Goal: Task Accomplishment & Management: Manage account settings

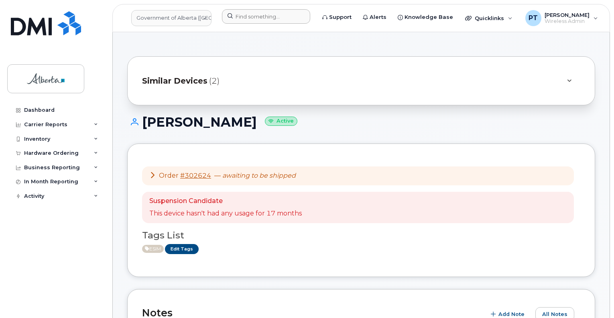
scroll to position [80, 0]
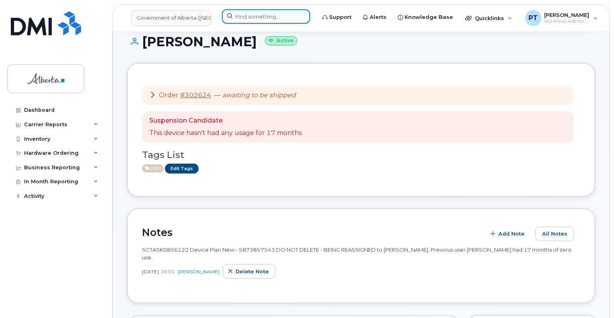
click at [295, 14] on input at bounding box center [266, 16] width 88 height 14
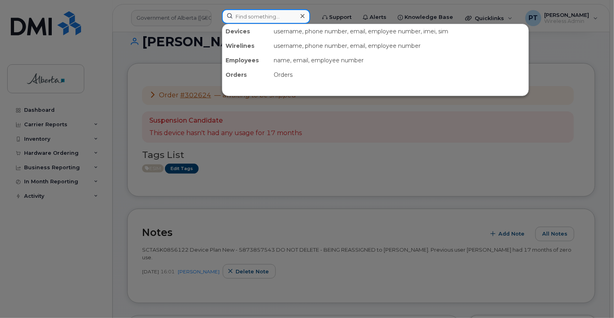
paste input "7802436431"
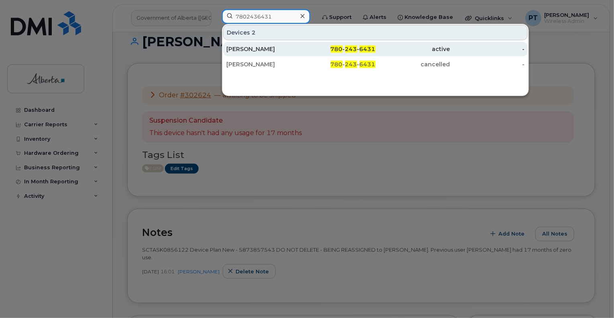
type input "7802436431"
click at [259, 50] on div "[PERSON_NAME]" at bounding box center [263, 49] width 75 height 8
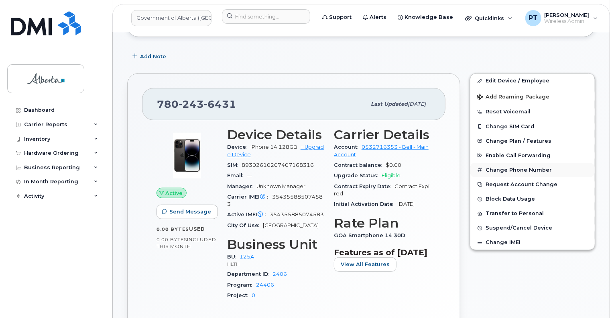
scroll to position [120, 0]
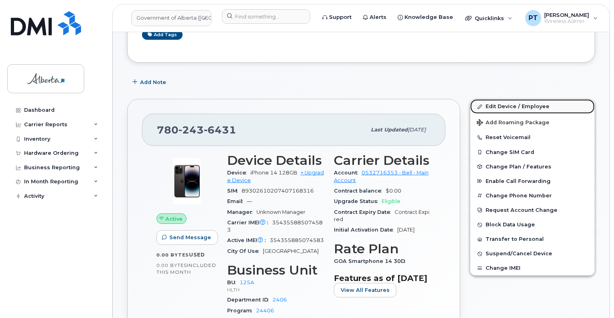
click at [497, 105] on link "Edit Device / Employee" at bounding box center [533, 106] width 124 height 14
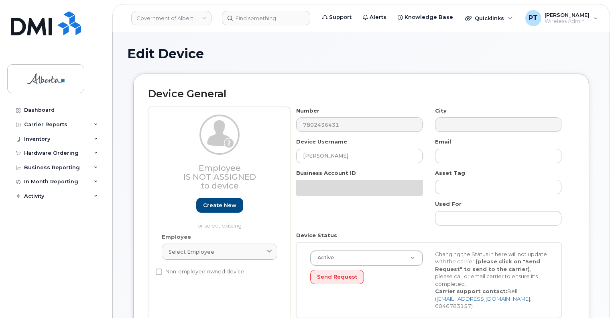
select select "4120335"
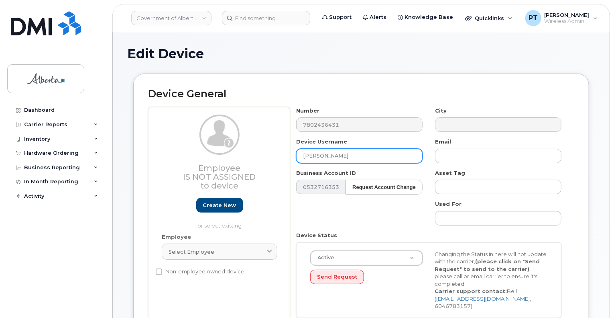
drag, startPoint x: 352, startPoint y: 159, endPoint x: 284, endPoint y: 157, distance: 67.9
click at [284, 157] on div "Employee Is not assigned to device Create new or select existing Employee Selec…" at bounding box center [361, 215] width 426 height 217
paste input "Joanna Halliday"
type input "Joanna Halliday"
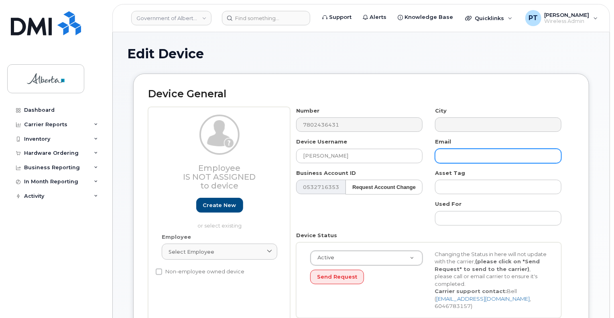
click at [487, 154] on input "text" at bounding box center [498, 156] width 126 height 14
paste input "Joanna.Halliday@gov.ab.ca"
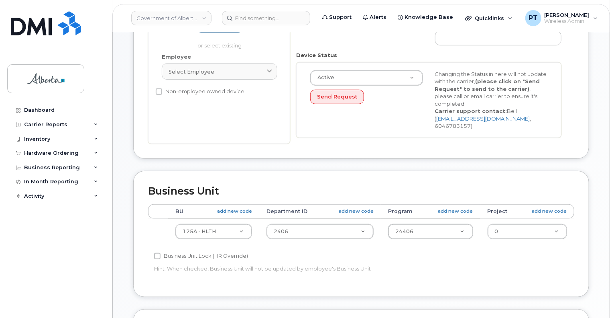
scroll to position [201, 0]
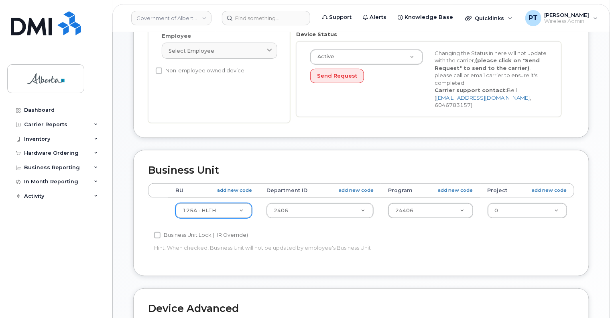
type input "Joanna.Halliday@gov.ab.ca"
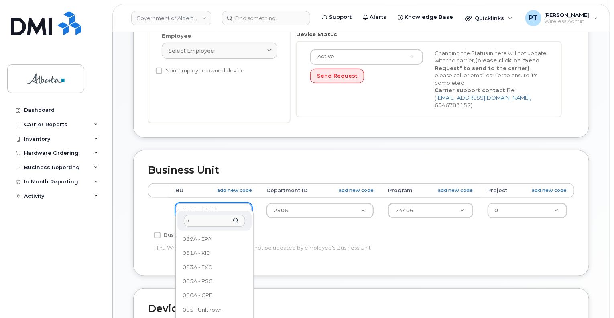
scroll to position [0, 0]
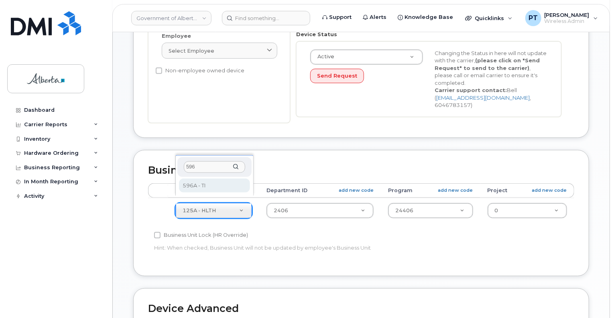
type input "596"
drag, startPoint x: 207, startPoint y: 188, endPoint x: 231, endPoint y: 202, distance: 27.5
select select "4797729"
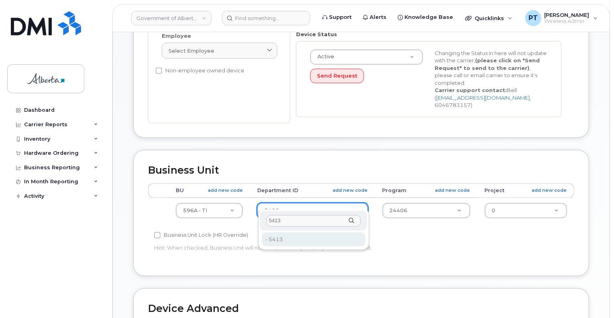
type input "5413"
type input "5645863"
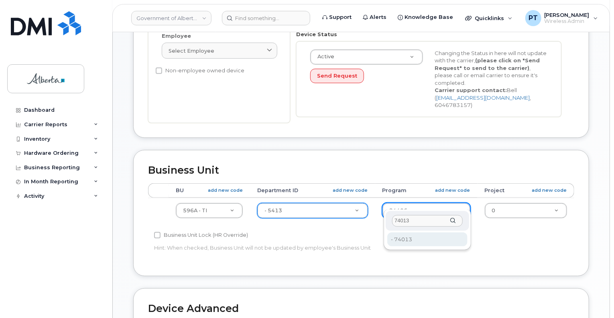
type input "74013"
type input "5645959"
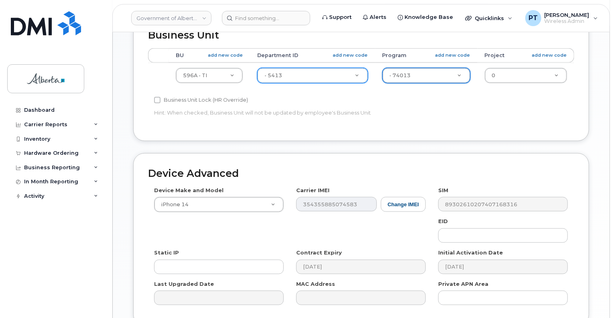
scroll to position [361, 0]
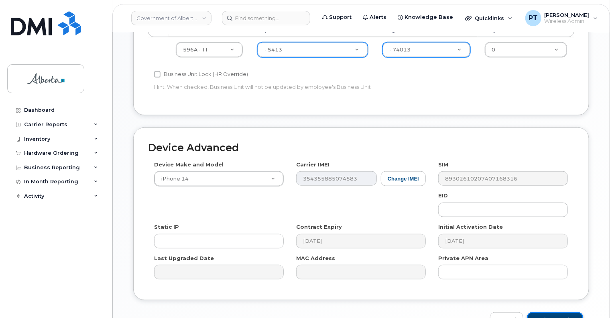
click at [558, 312] on input "Update Device" at bounding box center [556, 319] width 56 height 15
type input "Saving..."
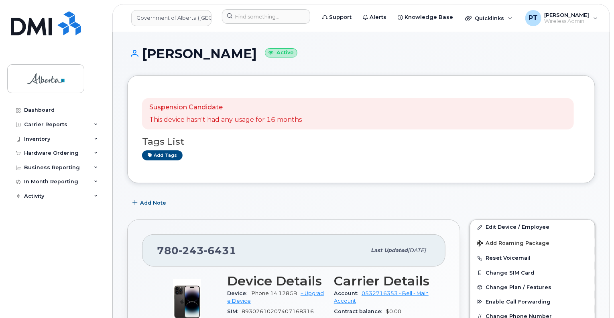
click at [328, 75] on div "Suspension Candidate This device hasn't had any usage for 16 months Tags List A…" at bounding box center [361, 129] width 468 height 108
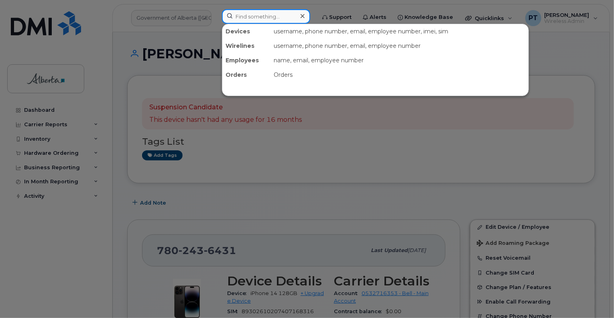
click at [262, 17] on input at bounding box center [266, 16] width 88 height 14
drag, startPoint x: 259, startPoint y: 16, endPoint x: 502, endPoint y: 135, distance: 270.8
click at [508, 143] on div at bounding box center [307, 159] width 614 height 318
click at [281, 19] on input at bounding box center [266, 16] width 88 height 14
paste input "5879876237"
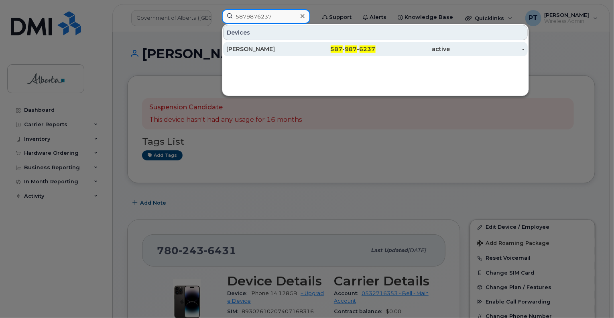
type input "5879876237"
click at [250, 48] on div "[PERSON_NAME]" at bounding box center [263, 49] width 75 height 8
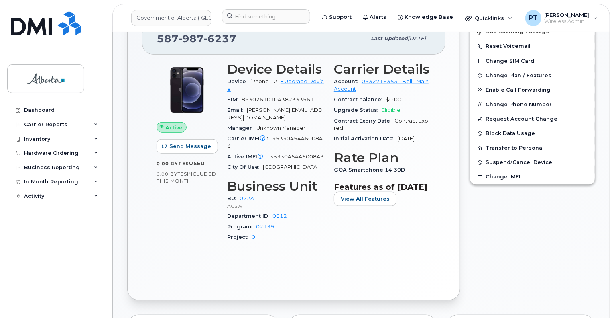
scroll to position [281, 0]
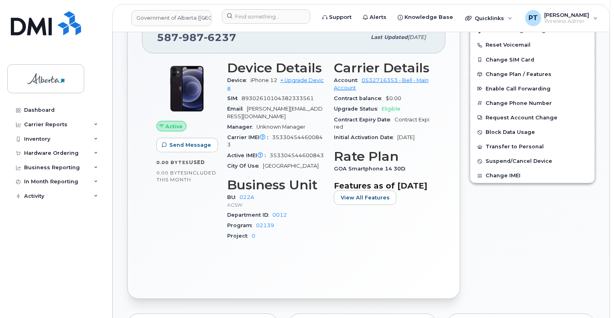
click at [269, 157] on span "Active IMEI Active IMEI is refreshed daily with a delay of up to 48 hours follo…" at bounding box center [248, 155] width 43 height 6
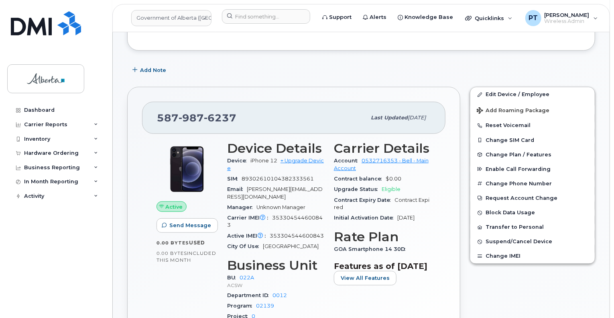
scroll to position [40, 0]
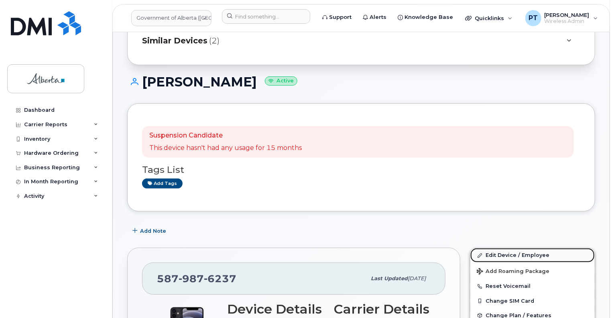
click at [501, 253] on link "Edit Device / Employee" at bounding box center [533, 255] width 124 height 14
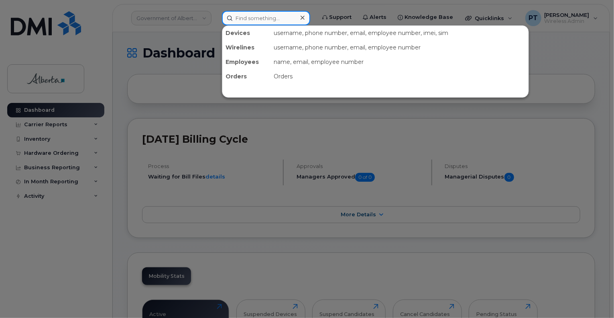
click at [252, 18] on input at bounding box center [266, 18] width 88 height 14
paste input "Donald Oulette"
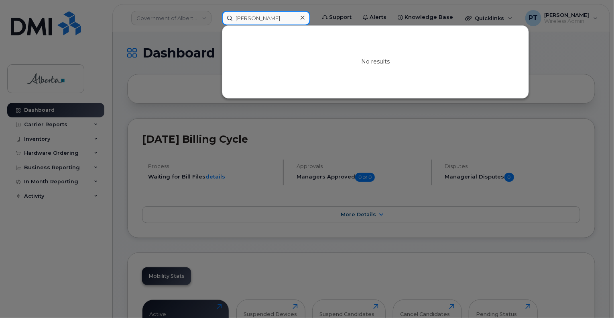
type input "Donald Oulette"
click at [308, 16] on div at bounding box center [303, 18] width 12 height 12
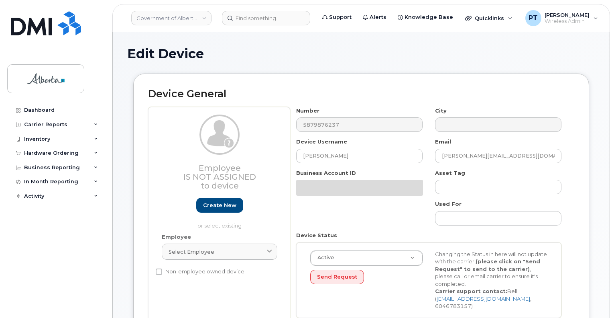
select select "4749739"
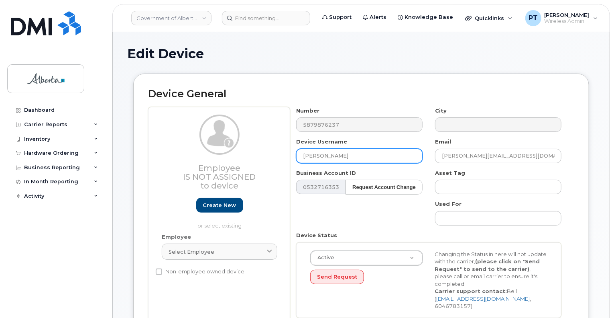
drag, startPoint x: 357, startPoint y: 156, endPoint x: 195, endPoint y: 150, distance: 162.3
click at [264, 159] on div "Employee Is not assigned to device Create new or select existing Employee Selec…" at bounding box center [361, 215] width 426 height 217
paste input "[PERSON_NAME]"
type input "[PERSON_NAME]"
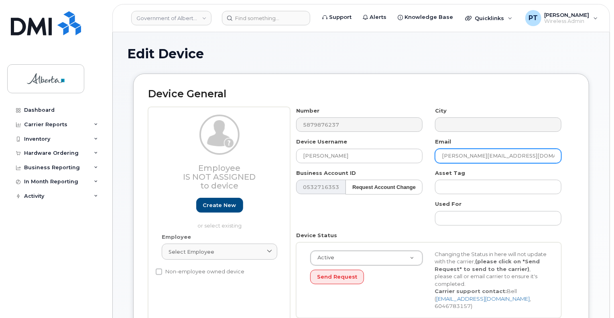
drag, startPoint x: 520, startPoint y: 156, endPoint x: 418, endPoint y: 147, distance: 102.8
click at [418, 147] on div "Number 5879876237 City Device Username Donald Oulette Email Jessica.Schultchen@…" at bounding box center [429, 215] width 278 height 217
paste input "Donald.Oulette"
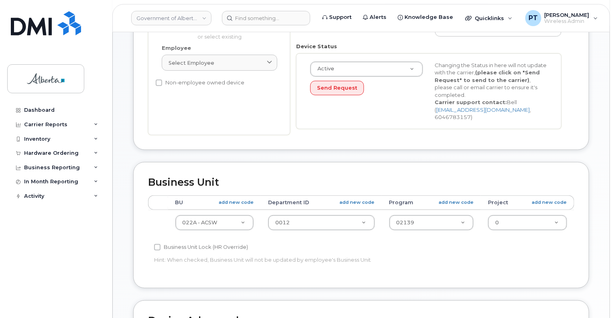
scroll to position [201, 0]
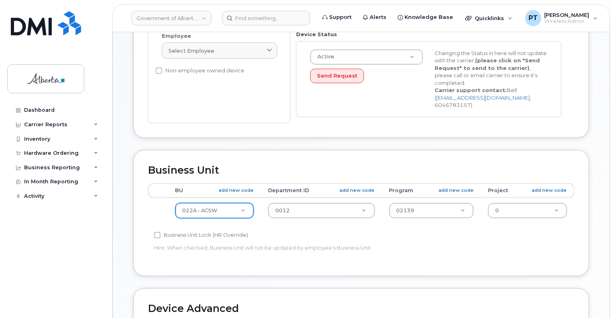
type input "Donald.Oulette@gov.ab.ca"
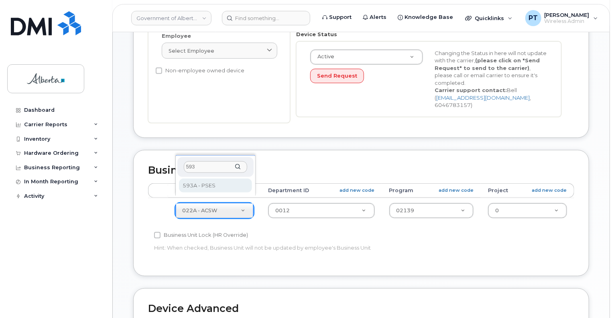
type input "593"
drag, startPoint x: 202, startPoint y: 189, endPoint x: 233, endPoint y: 193, distance: 30.8
select select "4797682"
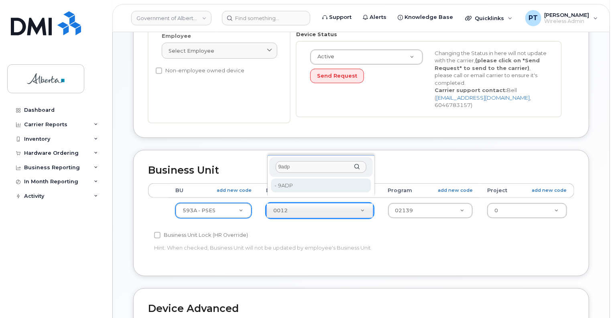
type input "9adp"
type input "5645723"
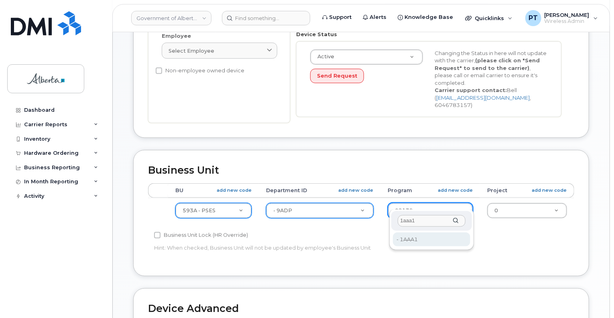
type input "1aaa1"
type input "4753515"
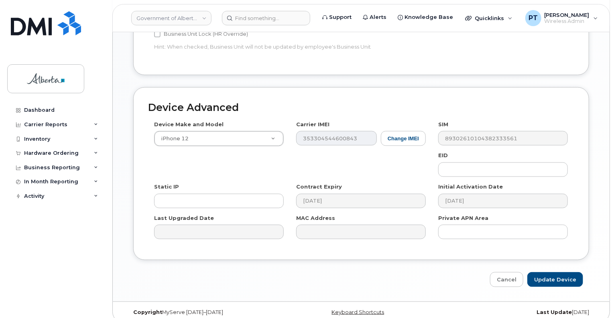
scroll to position [402, 0]
drag, startPoint x: 542, startPoint y: 271, endPoint x: 475, endPoint y: 275, distance: 66.8
click at [542, 272] on input "Update Device" at bounding box center [556, 279] width 56 height 15
type input "Saving..."
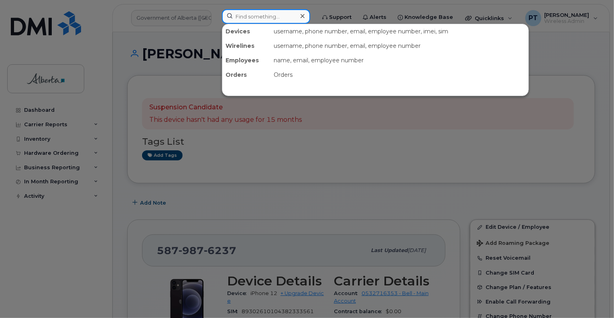
click at [273, 17] on input at bounding box center [266, 16] width 88 height 14
paste input "4035815376"
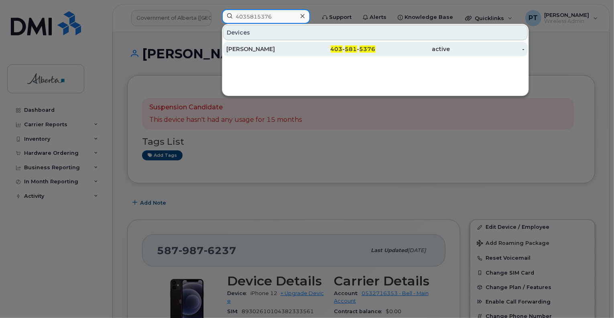
type input "4035815376"
click at [258, 51] on div "Nathan Nelson" at bounding box center [263, 49] width 75 height 8
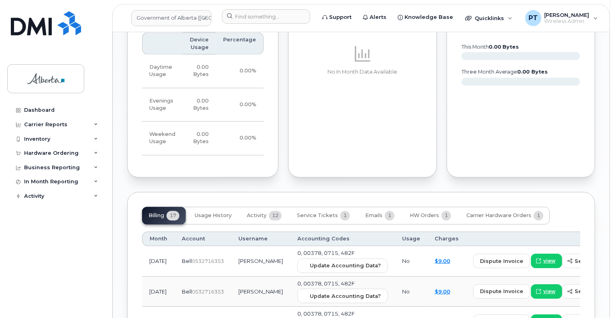
scroll to position [723, 0]
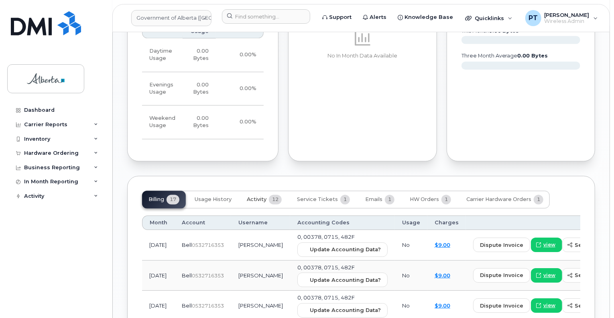
click at [266, 196] on span "Activity" at bounding box center [257, 199] width 20 height 6
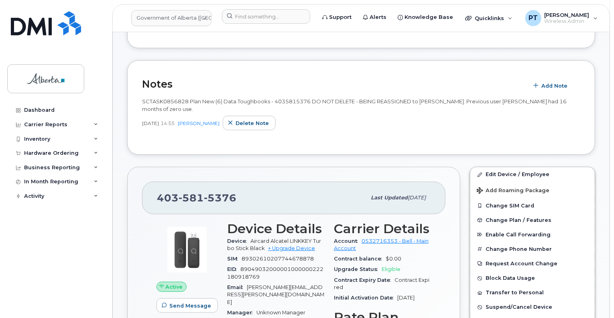
scroll to position [241, 0]
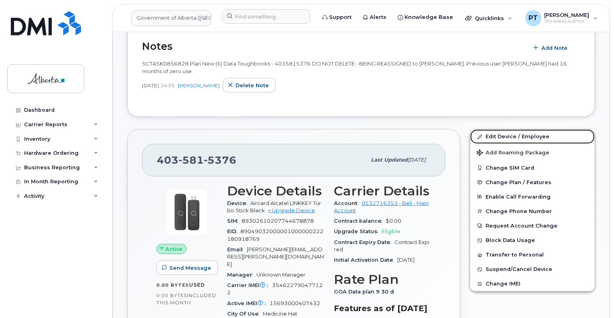
drag, startPoint x: 504, startPoint y: 134, endPoint x: 355, endPoint y: 221, distance: 171.9
click at [503, 134] on link "Edit Device / Employee" at bounding box center [533, 136] width 124 height 14
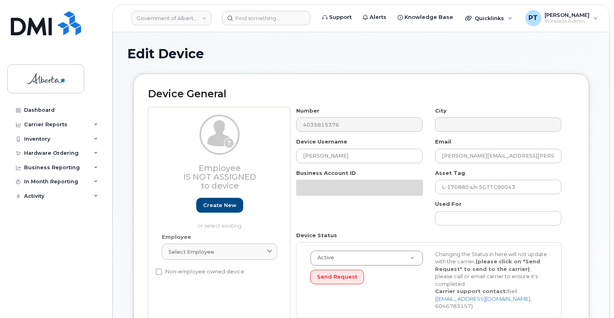
select select "4797682"
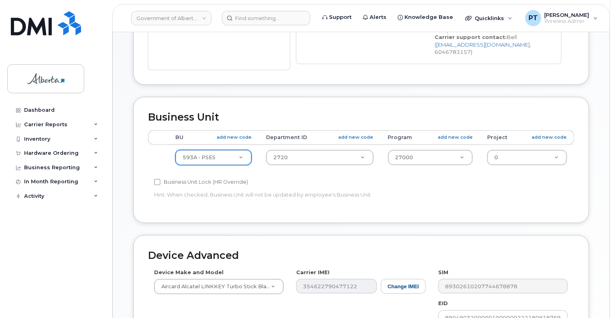
scroll to position [321, 0]
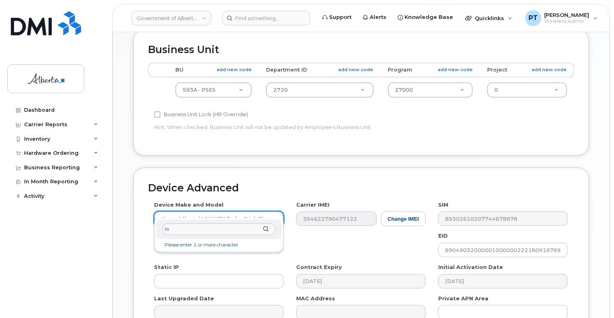
type input "t"
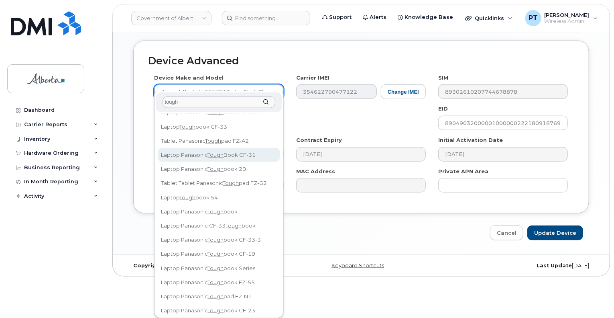
scroll to position [0, 0]
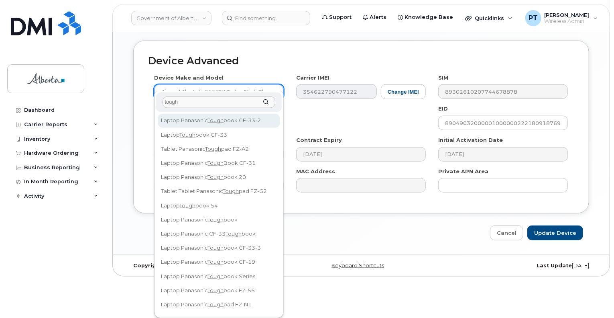
drag, startPoint x: 189, startPoint y: 104, endPoint x: 154, endPoint y: 104, distance: 34.5
click at [154, 104] on div "tough Laptop Panasonic Tough book CF-33-2 Laptop Tough book CF-33 Tablet Panaso…" at bounding box center [219, 204] width 130 height 227
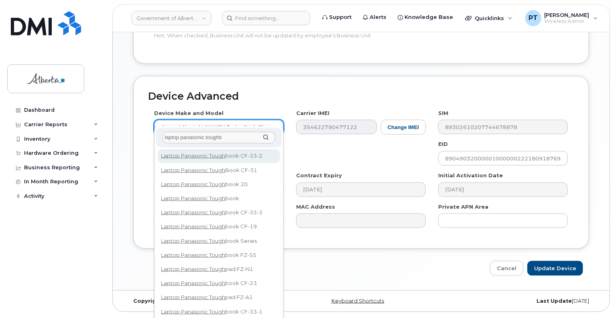
scroll to position [402, 0]
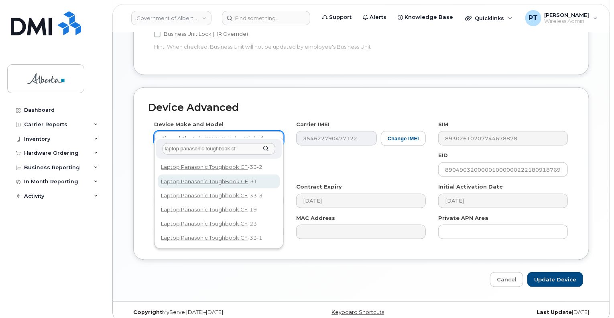
click at [239, 148] on input "laptop panasonic toughbook cf" at bounding box center [219, 149] width 113 height 12
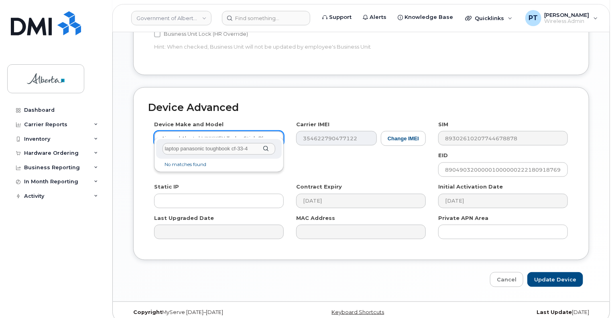
type input "laptop panasonic toughbook cf-33-4"
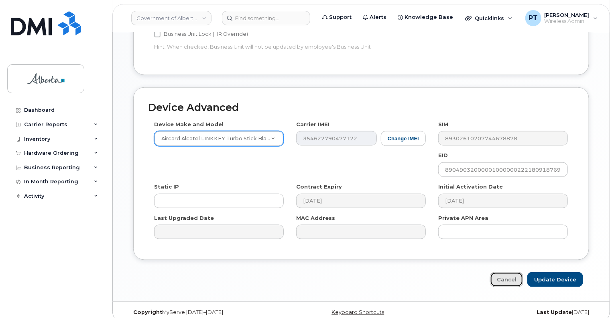
click at [511, 273] on link "Cancel" at bounding box center [506, 279] width 33 height 15
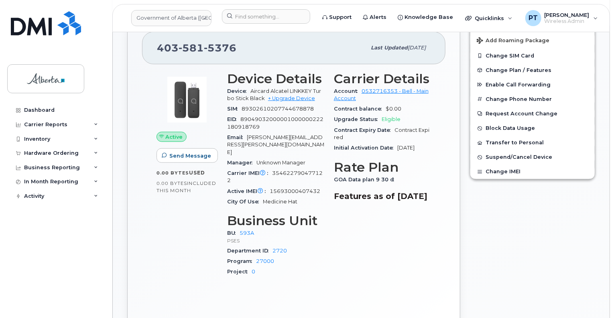
scroll to position [361, 0]
